Goal: Navigation & Orientation: Go to known website

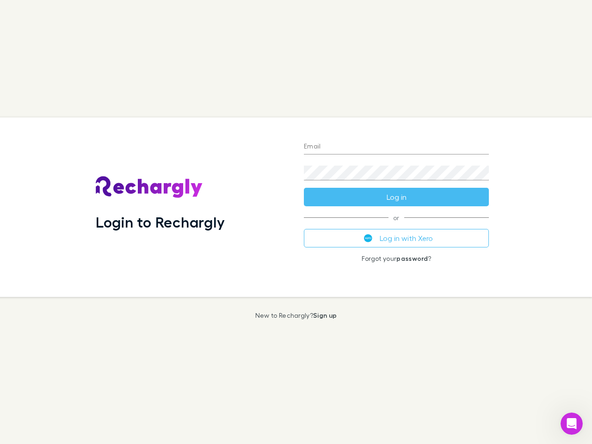
click at [296, 222] on div "Login to Rechargly" at bounding box center [192, 206] width 208 height 179
click at [396, 147] on input "Email" at bounding box center [396, 147] width 185 height 15
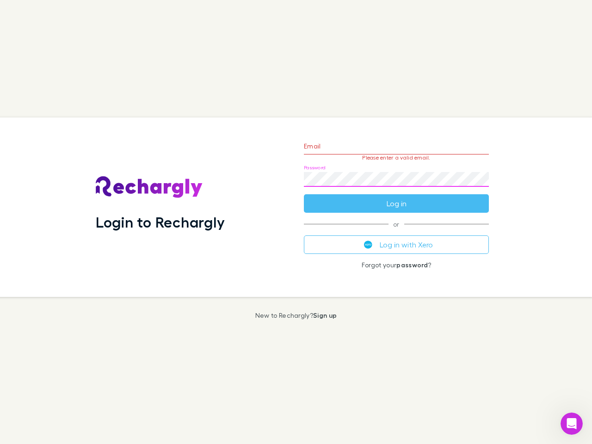
click at [396, 197] on form "Email Please enter a valid email. Password Log in" at bounding box center [396, 172] width 185 height 80
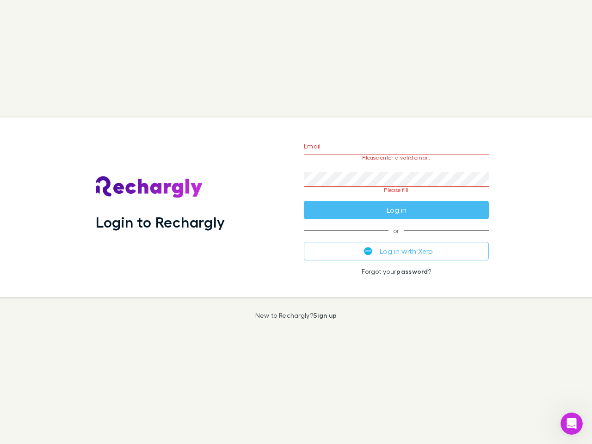
click at [396, 238] on div "Email Please enter a valid email. Password Please fill Log in or Log in with Xe…" at bounding box center [396, 206] width 200 height 179
